Goal: Task Accomplishment & Management: Use online tool/utility

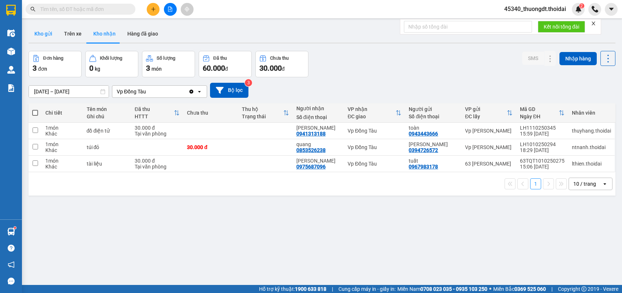
click at [51, 34] on button "Kho gửi" at bounding box center [44, 34] width 30 height 18
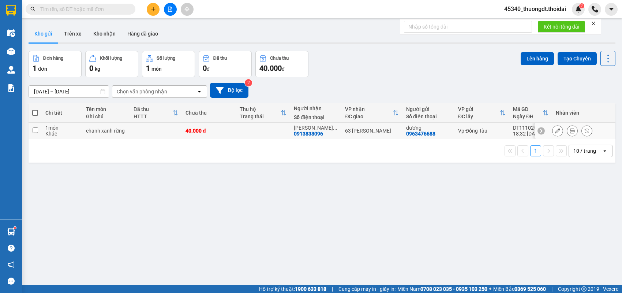
click at [84, 134] on td "chanh xanh rừng" at bounding box center [106, 131] width 48 height 16
checkbox input "true"
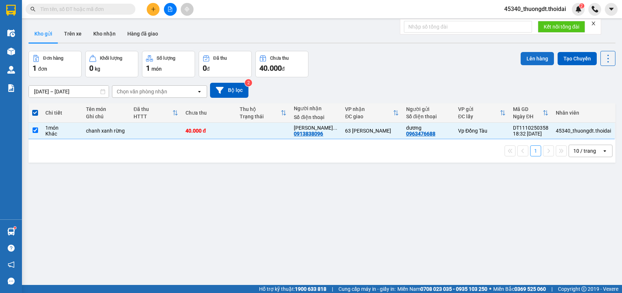
click at [540, 57] on button "Lên hàng" at bounding box center [537, 58] width 33 height 13
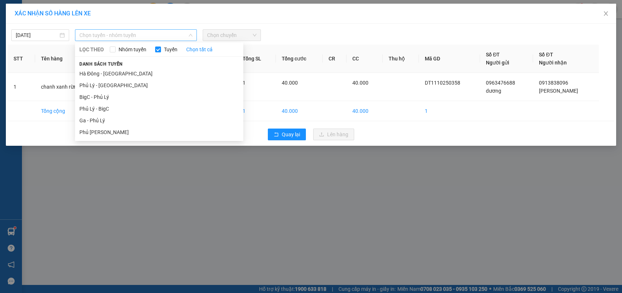
click at [170, 36] on span "Chọn tuyến - nhóm tuyến" at bounding box center [135, 35] width 113 height 11
click at [117, 119] on li "Ga - Phủ Lý" at bounding box center [159, 121] width 168 height 12
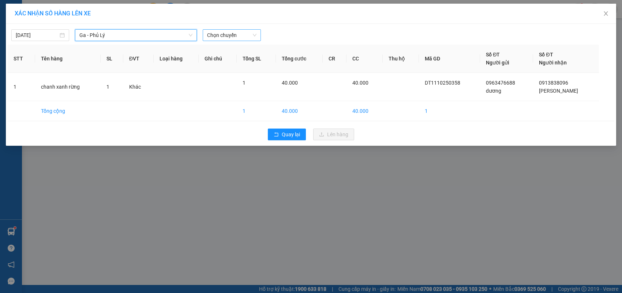
drag, startPoint x: 251, startPoint y: 32, endPoint x: 251, endPoint y: 40, distance: 8.4
click at [251, 32] on span "Chọn chuyến" at bounding box center [231, 35] width 49 height 11
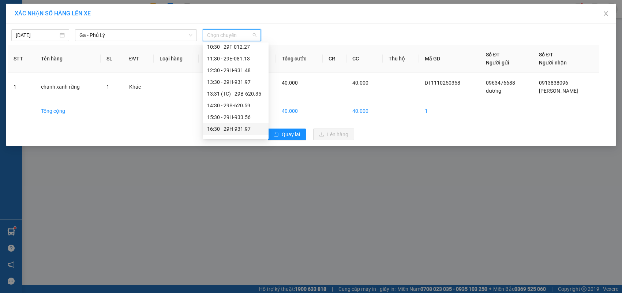
scroll to position [110, 0]
click at [241, 117] on div "18:30 - 29E-084.06" at bounding box center [235, 116] width 57 height 8
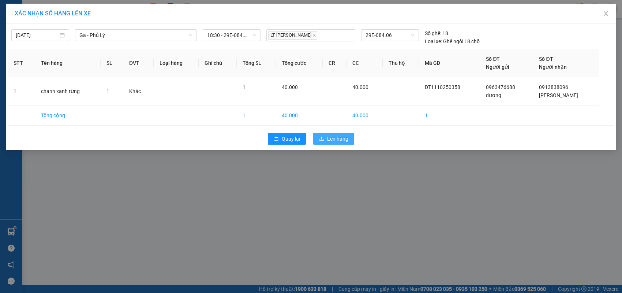
click at [346, 140] on span "Lên hàng" at bounding box center [337, 139] width 21 height 8
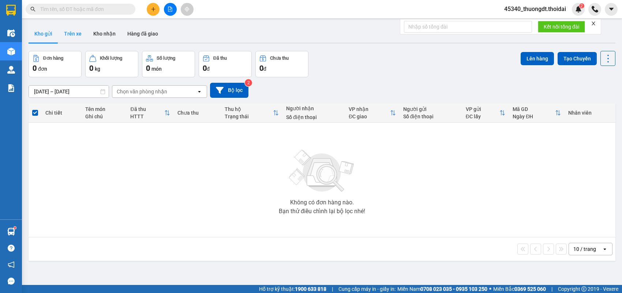
click at [73, 34] on button "Trên xe" at bounding box center [72, 34] width 29 height 18
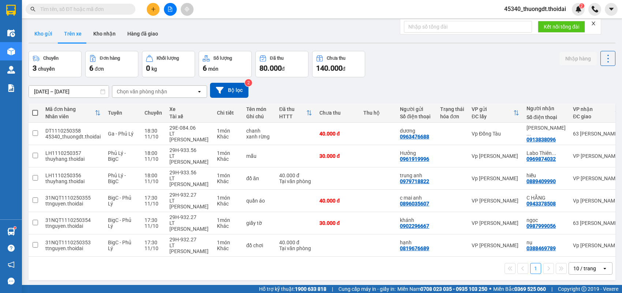
click at [46, 31] on button "Kho gửi" at bounding box center [44, 34] width 30 height 18
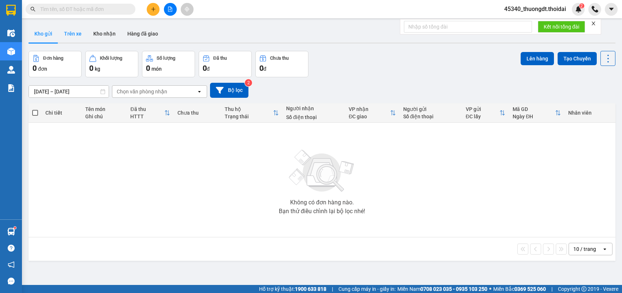
click at [74, 36] on button "Trên xe" at bounding box center [72, 34] width 29 height 18
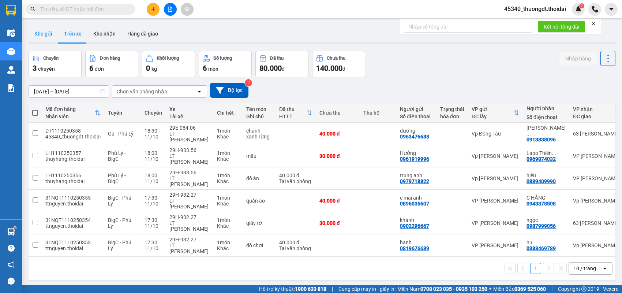
click at [37, 36] on button "Kho gửi" at bounding box center [44, 34] width 30 height 18
